Goal: Check status

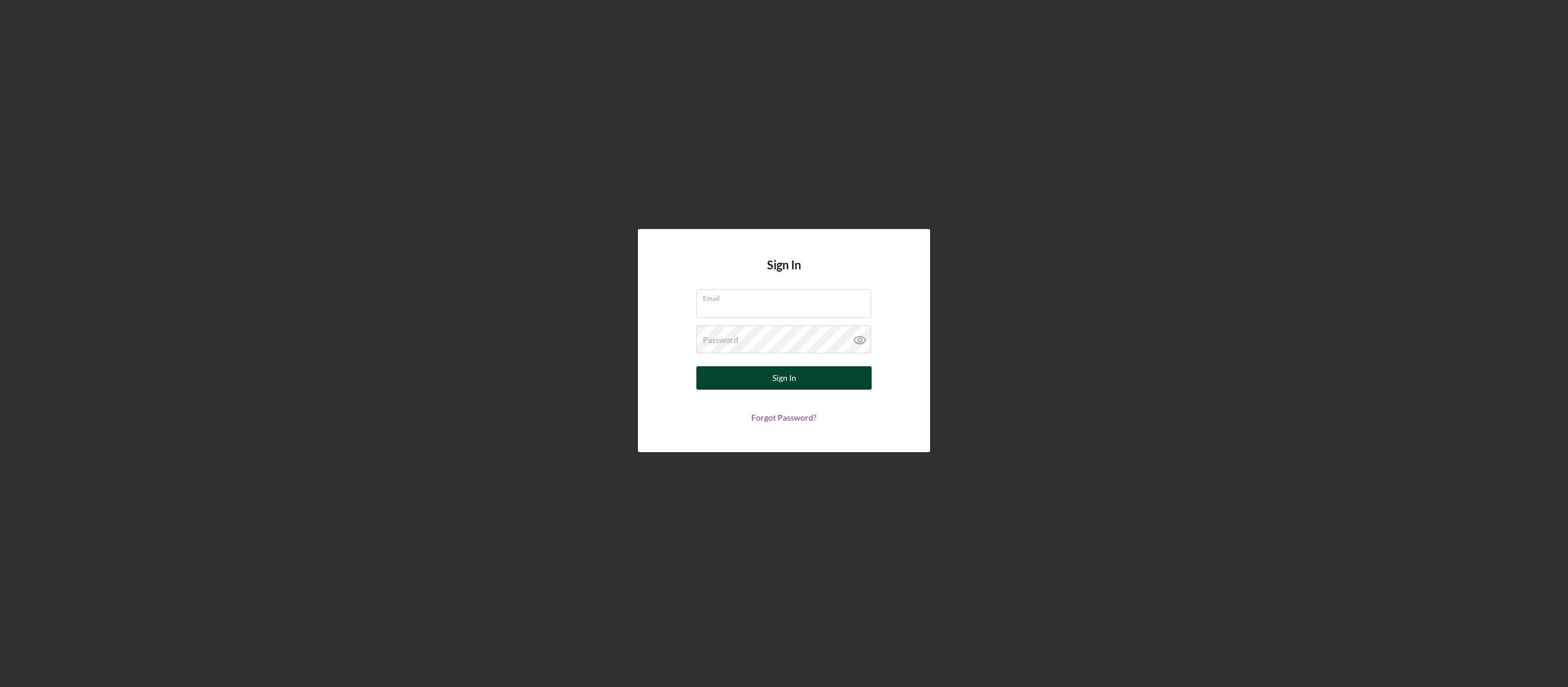
type input "[EMAIL_ADDRESS][DOMAIN_NAME]"
click at [770, 375] on button "Sign In" at bounding box center [784, 378] width 175 height 24
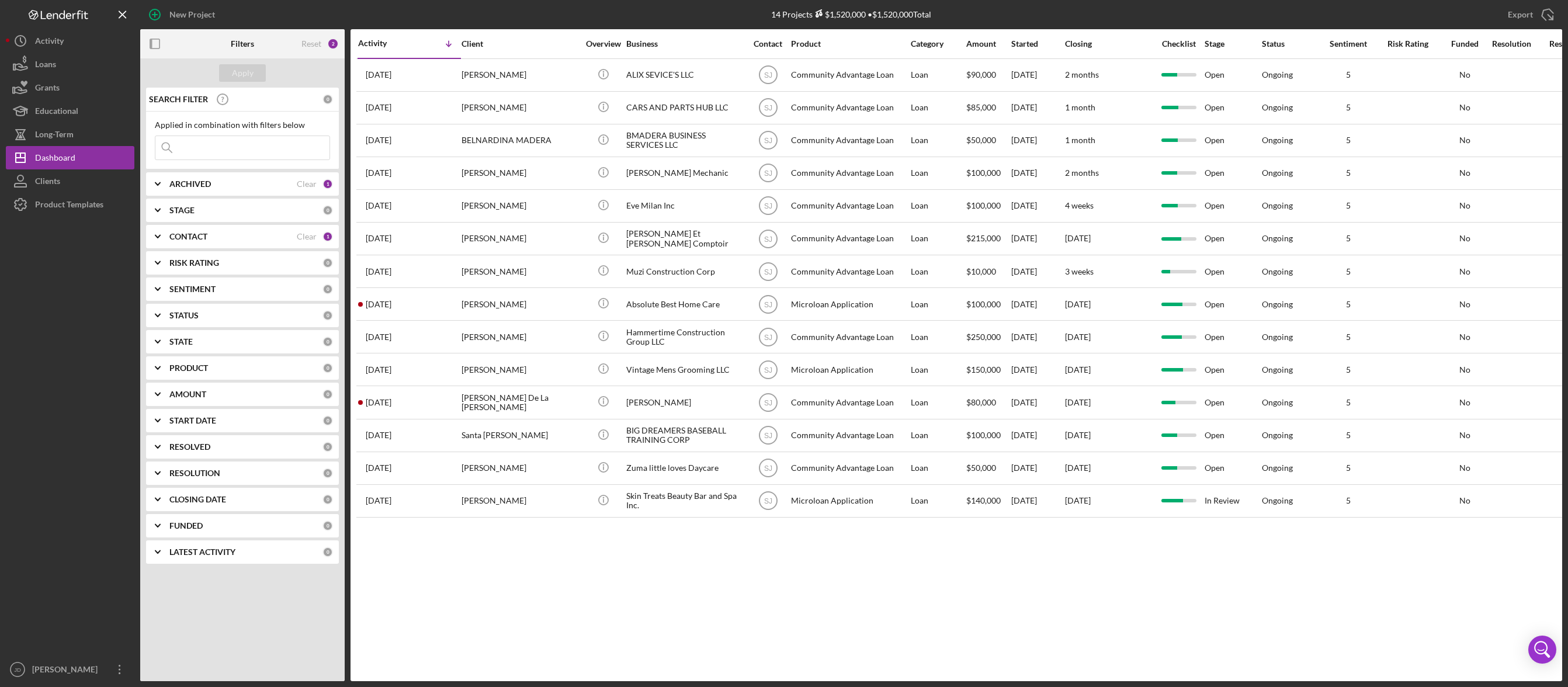
click at [160, 237] on icon "Icon/Expander" at bounding box center [158, 236] width 29 height 29
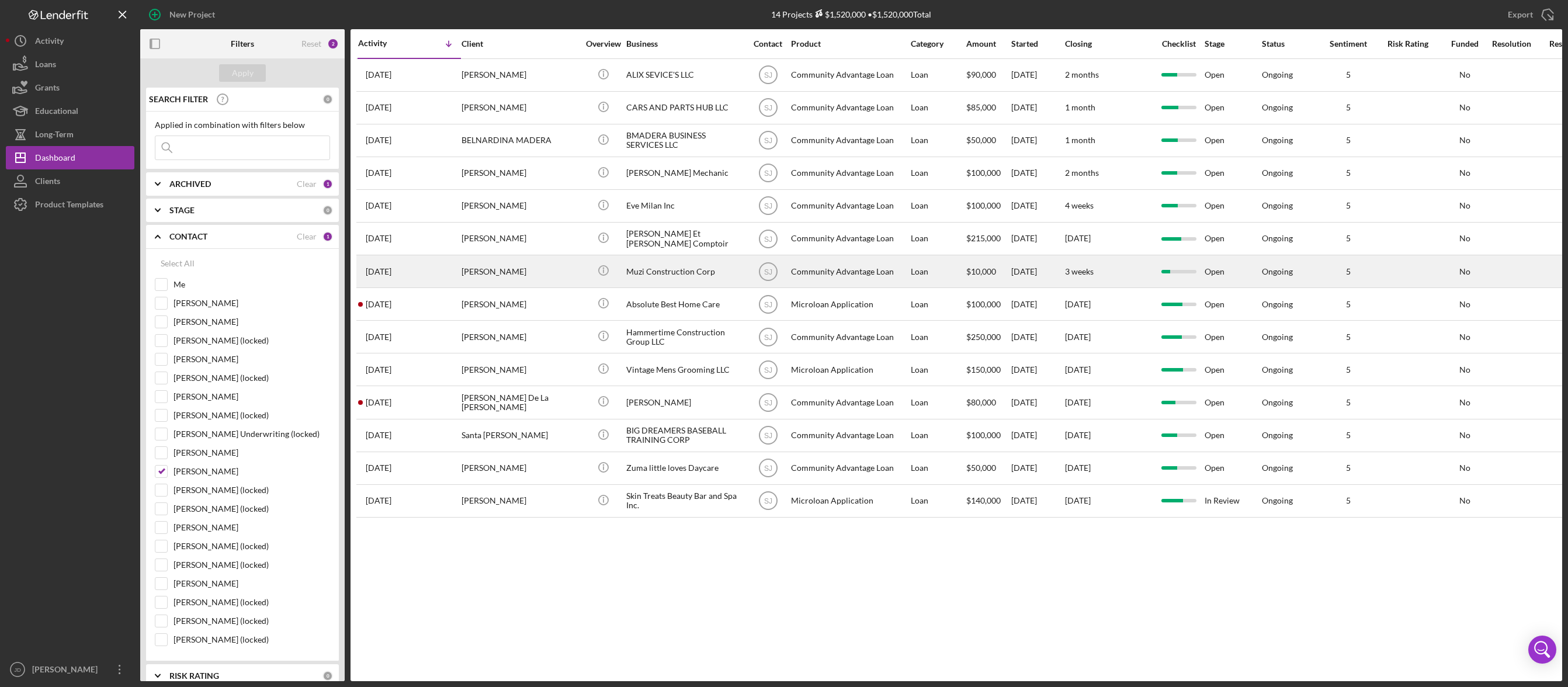
click at [672, 276] on div "Muzi Construction Corp" at bounding box center [685, 271] width 117 height 31
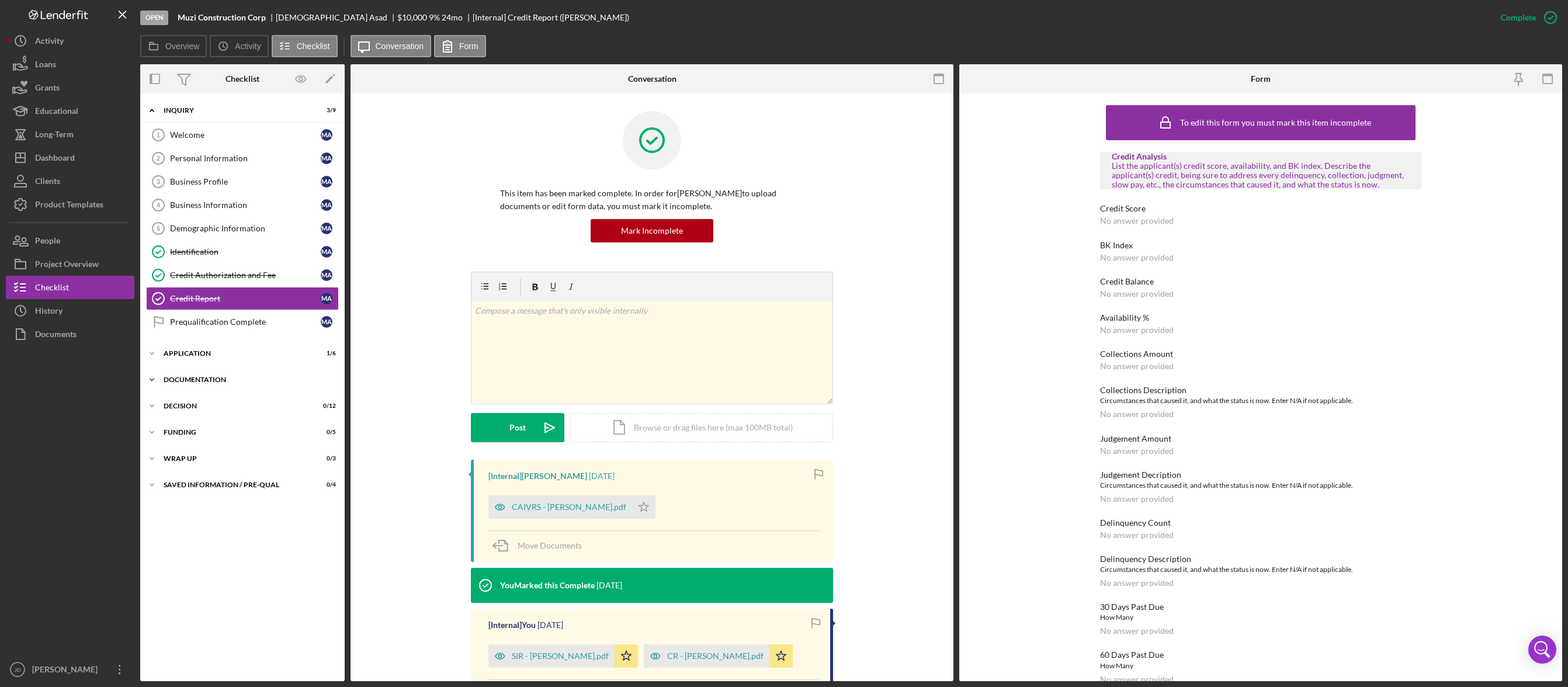
click at [155, 380] on icon "Icon/Expander" at bounding box center [152, 380] width 24 height 24
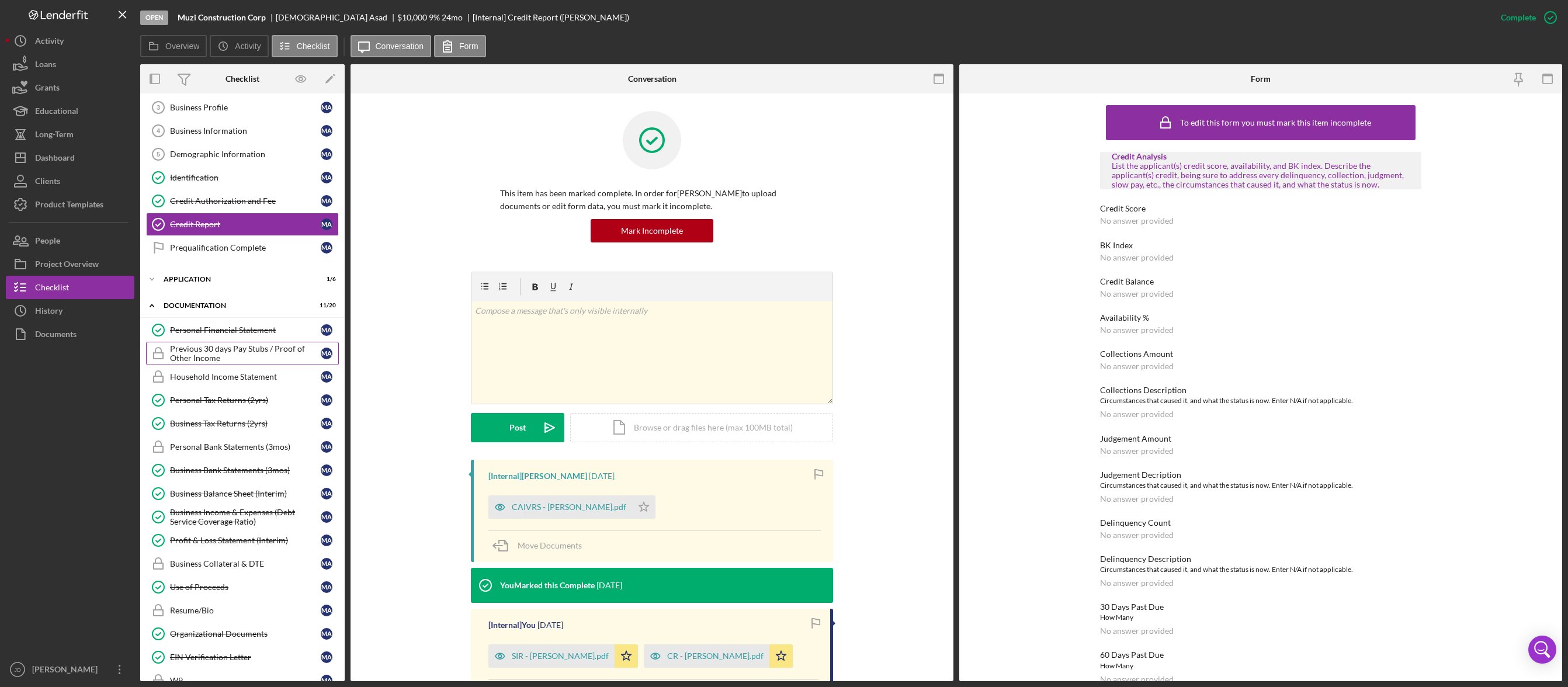
scroll to position [78, 0]
click at [152, 276] on polyline at bounding box center [152, 275] width 3 height 3
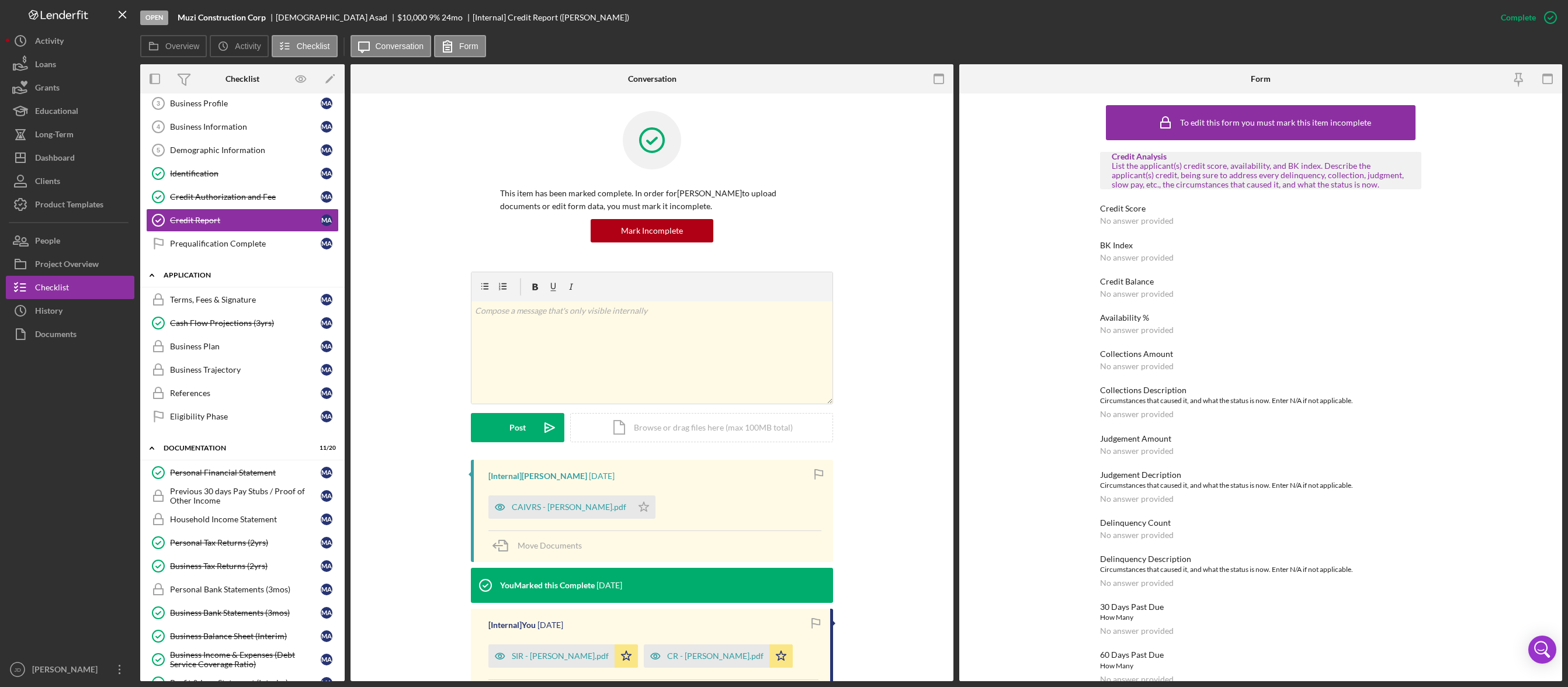
click at [152, 276] on icon "Icon/Expander" at bounding box center [152, 275] width 24 height 24
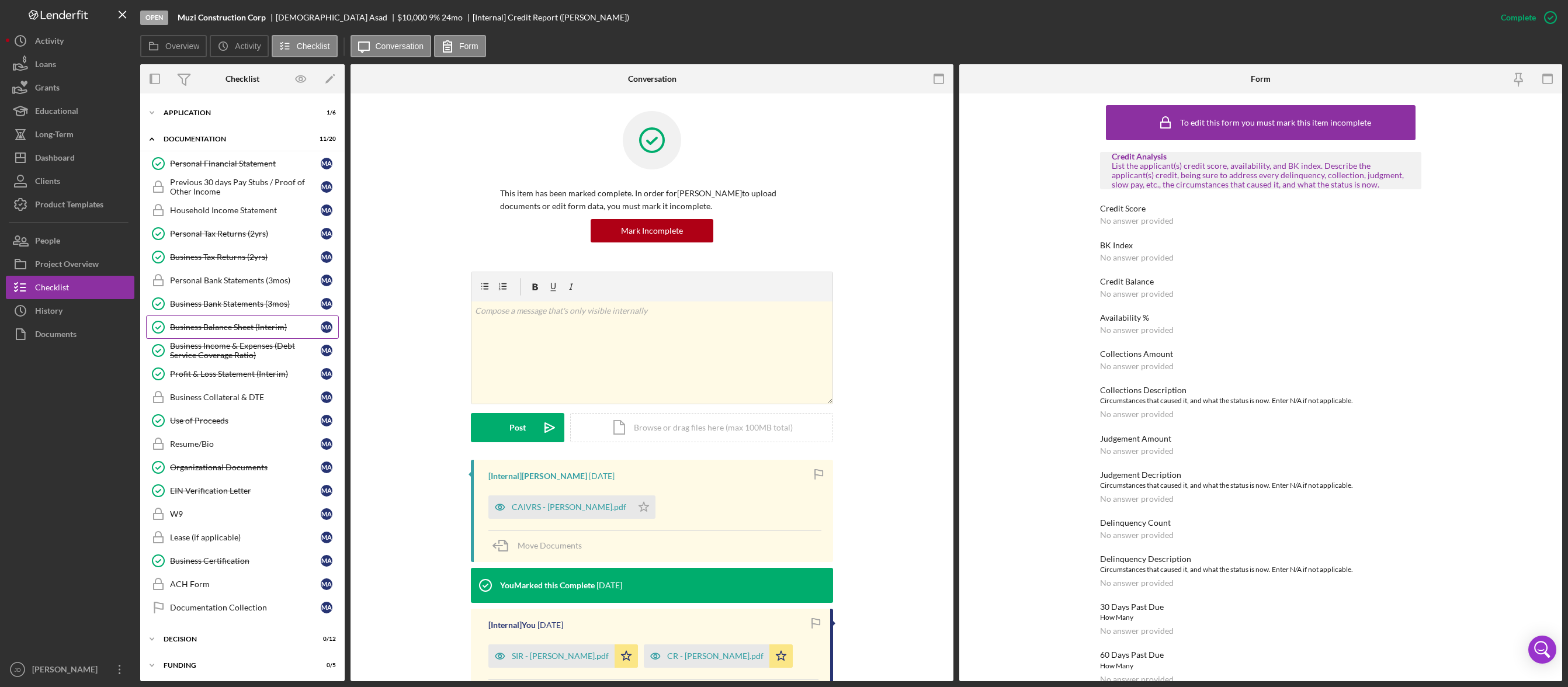
scroll to position [296, 0]
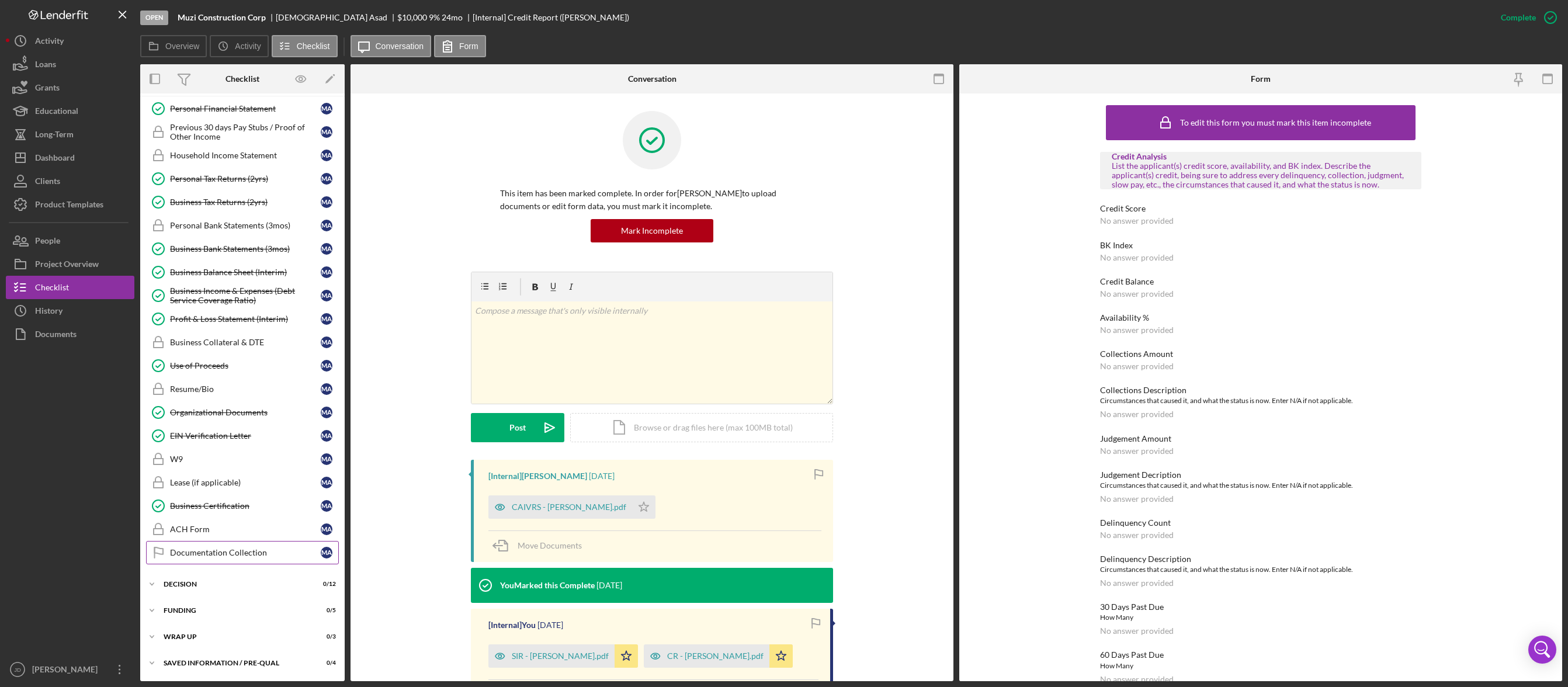
click at [220, 551] on div "Documentation Collection" at bounding box center [245, 552] width 150 height 9
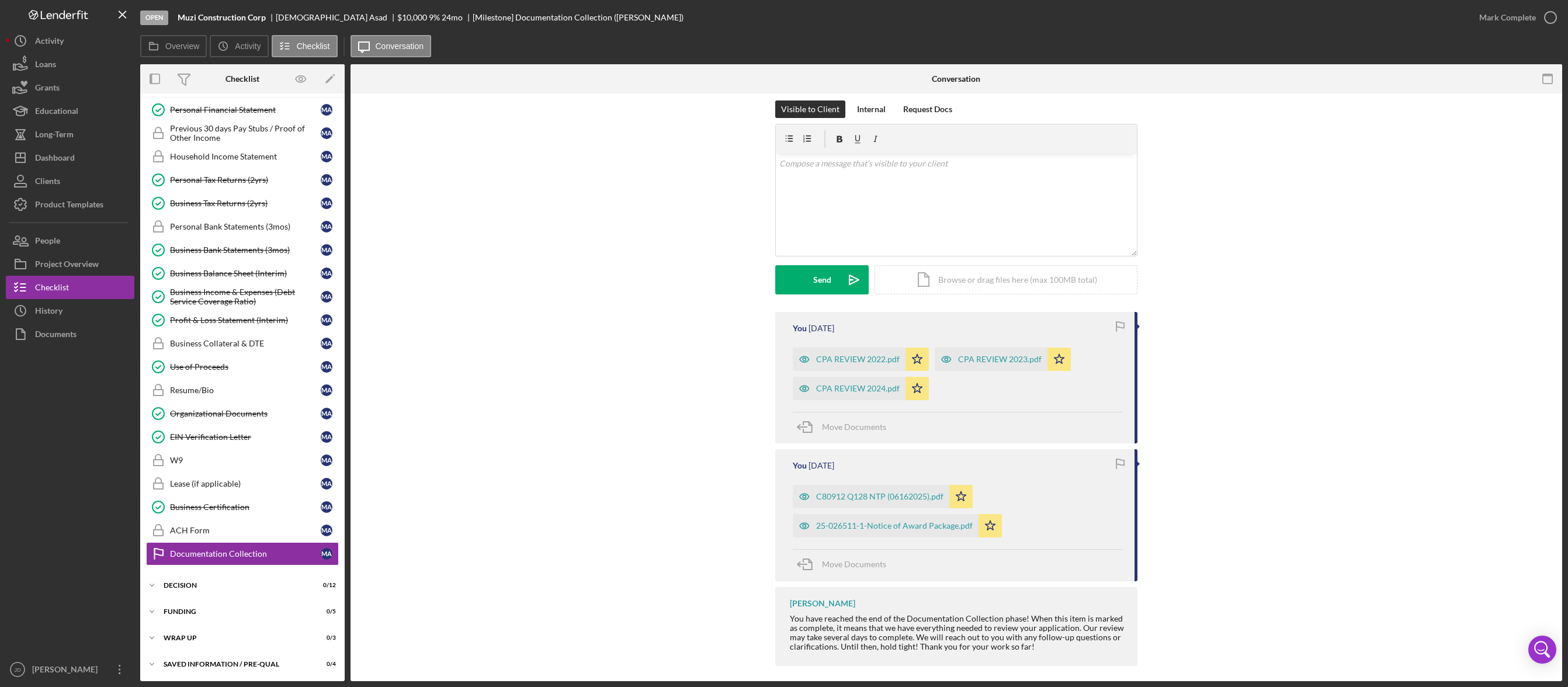
scroll to position [169, 0]
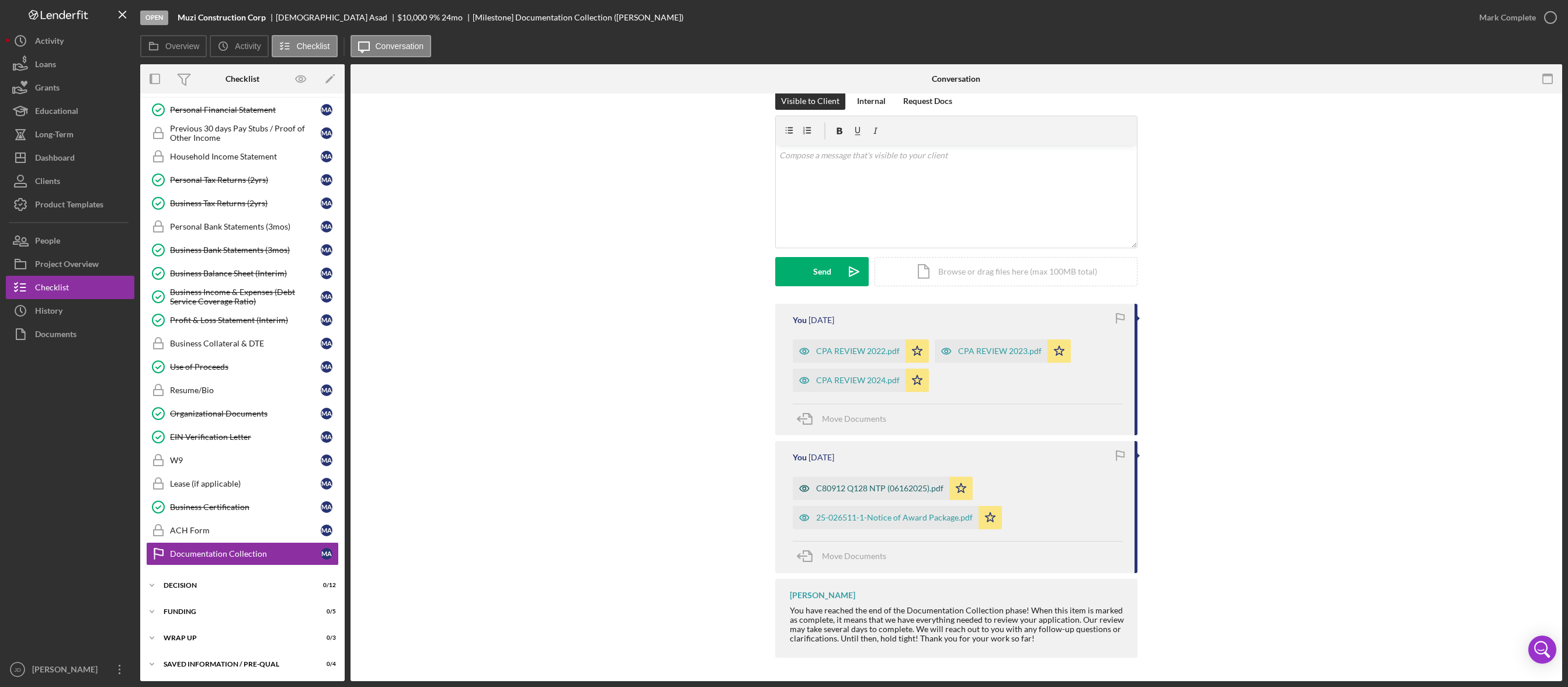
click at [873, 488] on div "C80912 Q128 NTP (06162025).pdf" at bounding box center [880, 488] width 127 height 9
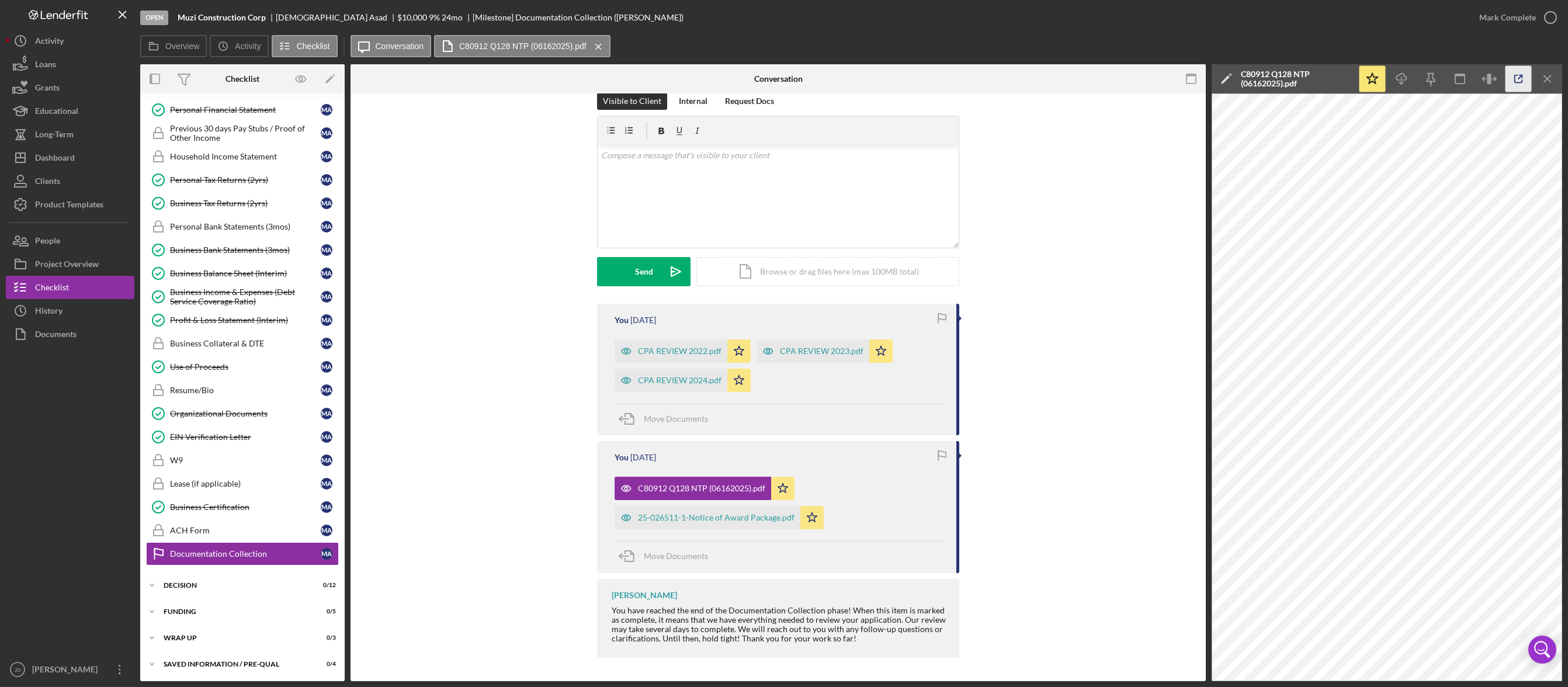
click at [1518, 76] on icon "button" at bounding box center [1519, 79] width 26 height 26
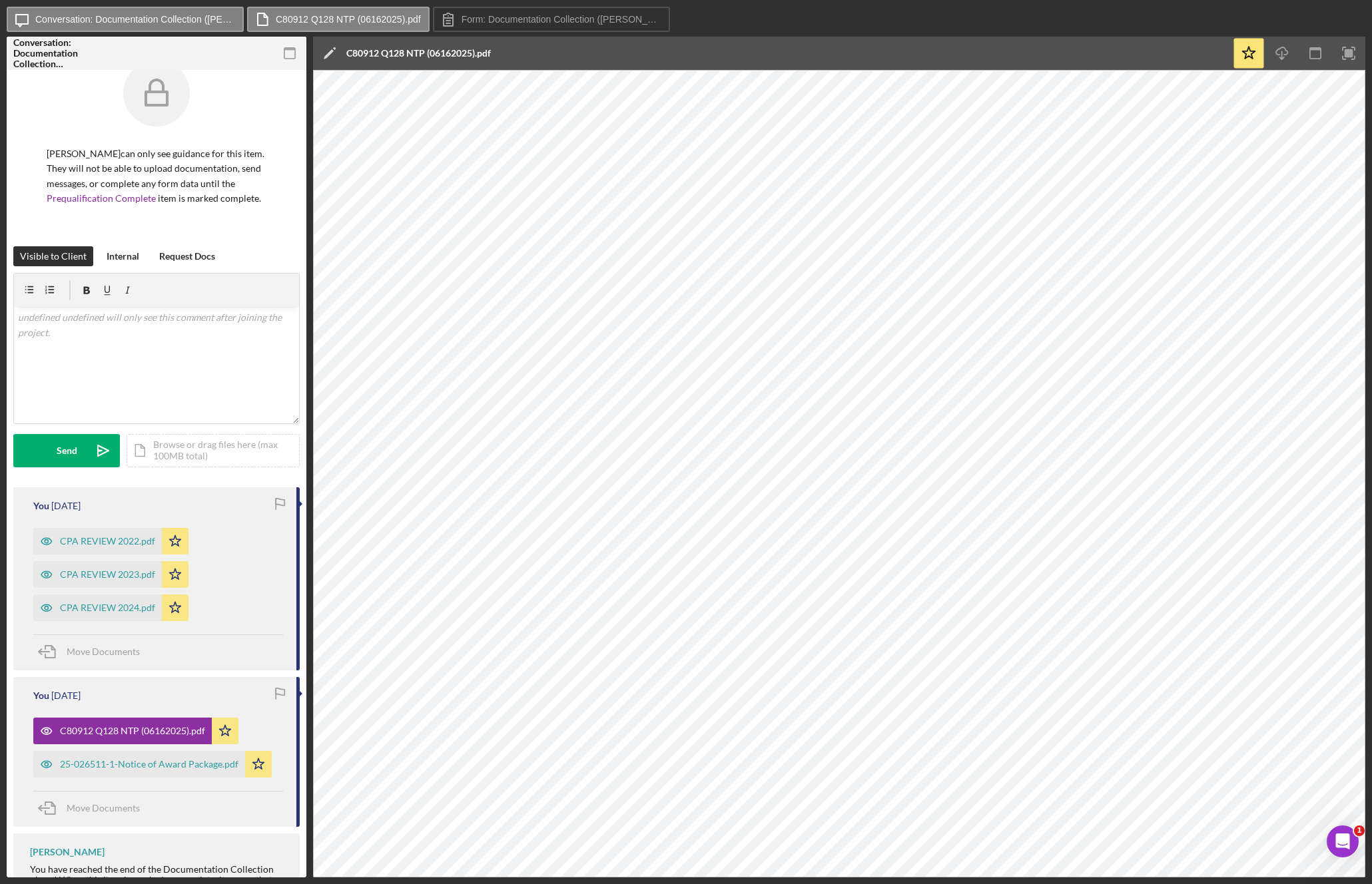
scroll to position [44, 0]
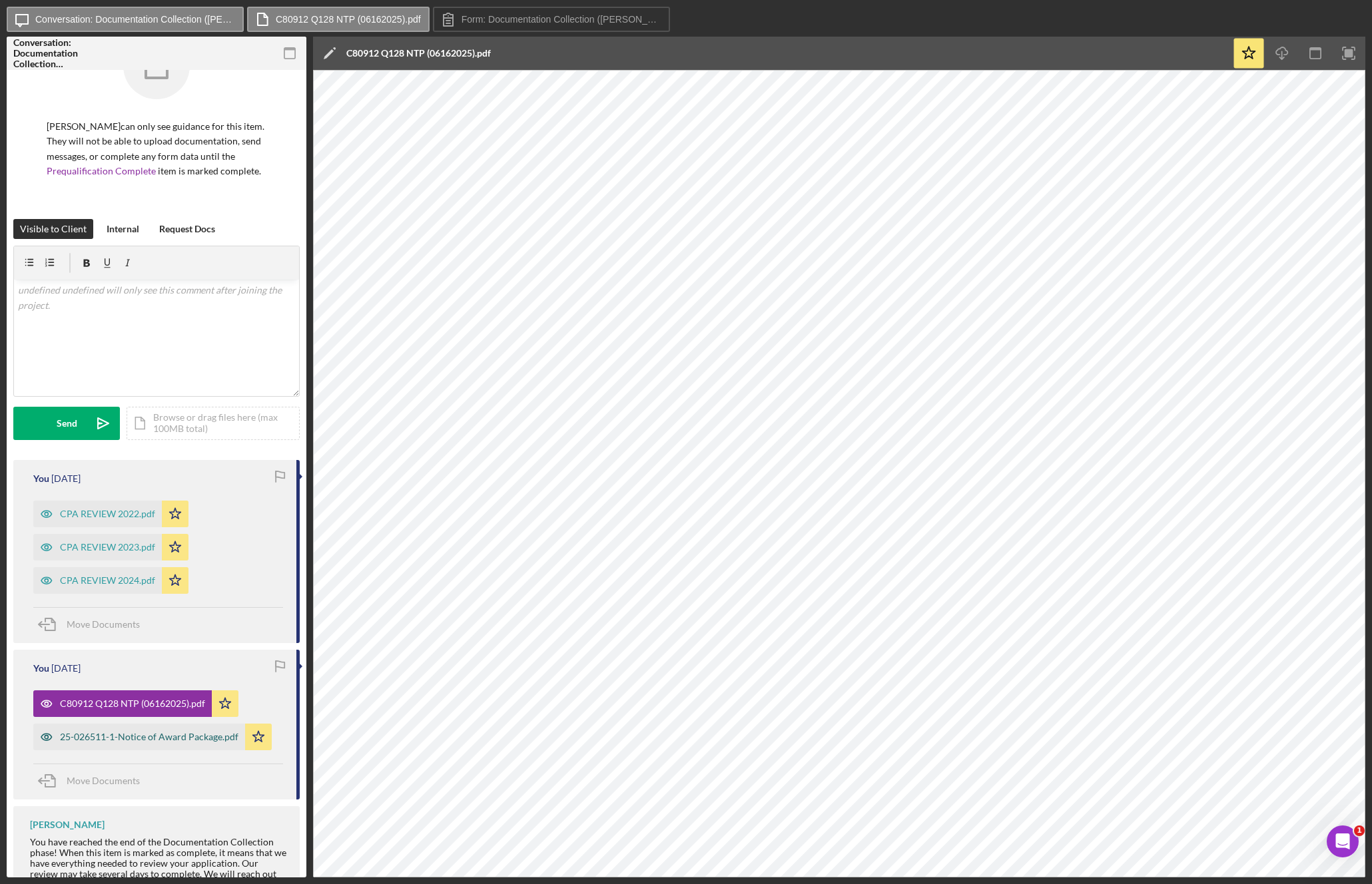
click at [140, 738] on div "25-026511-1-Notice of Award Package.pdf" at bounding box center [149, 737] width 178 height 11
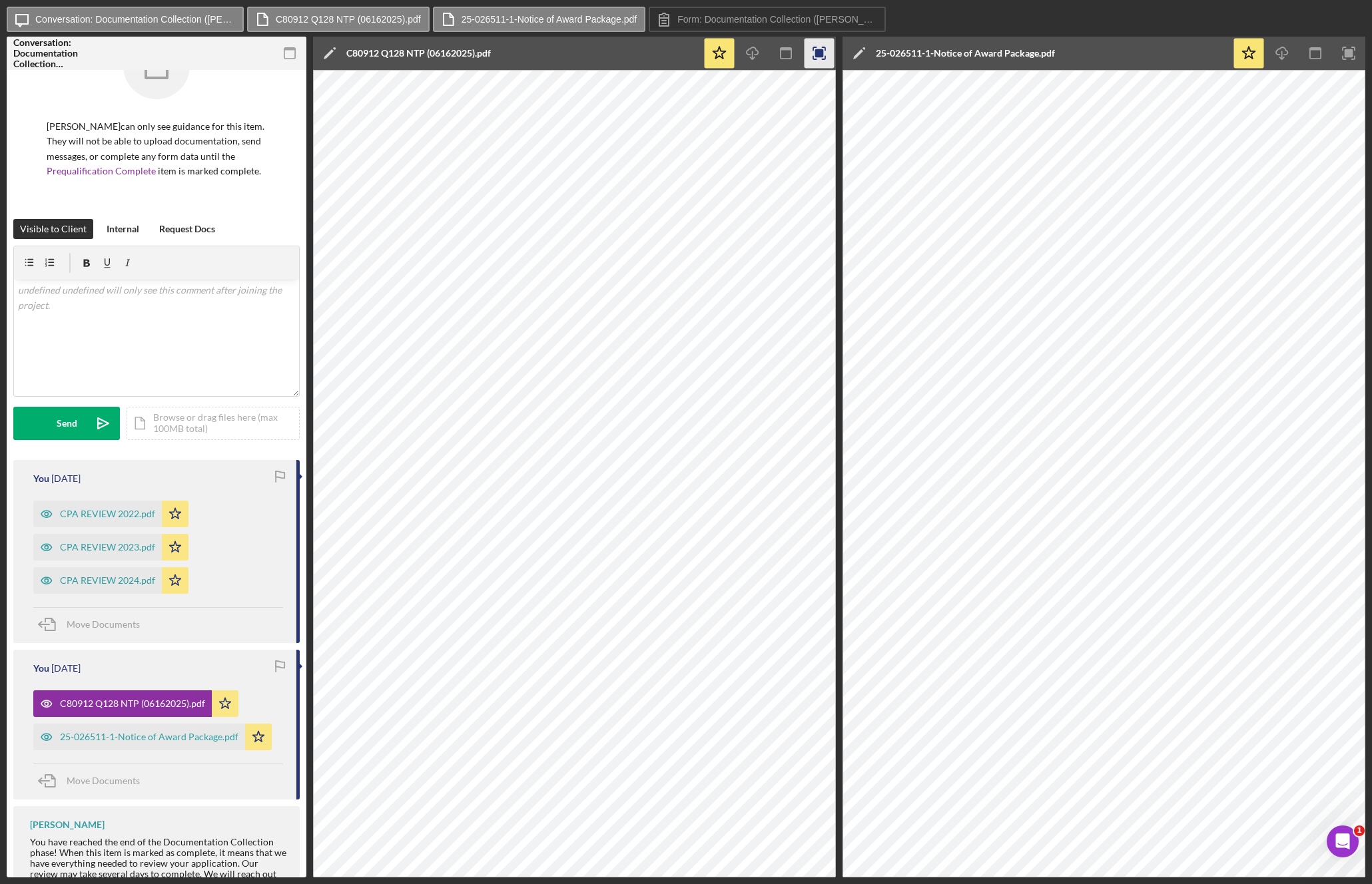
click at [815, 50] on rect "button" at bounding box center [819, 53] width 9 height 9
